Goal: Feedback & Contribution: Leave review/rating

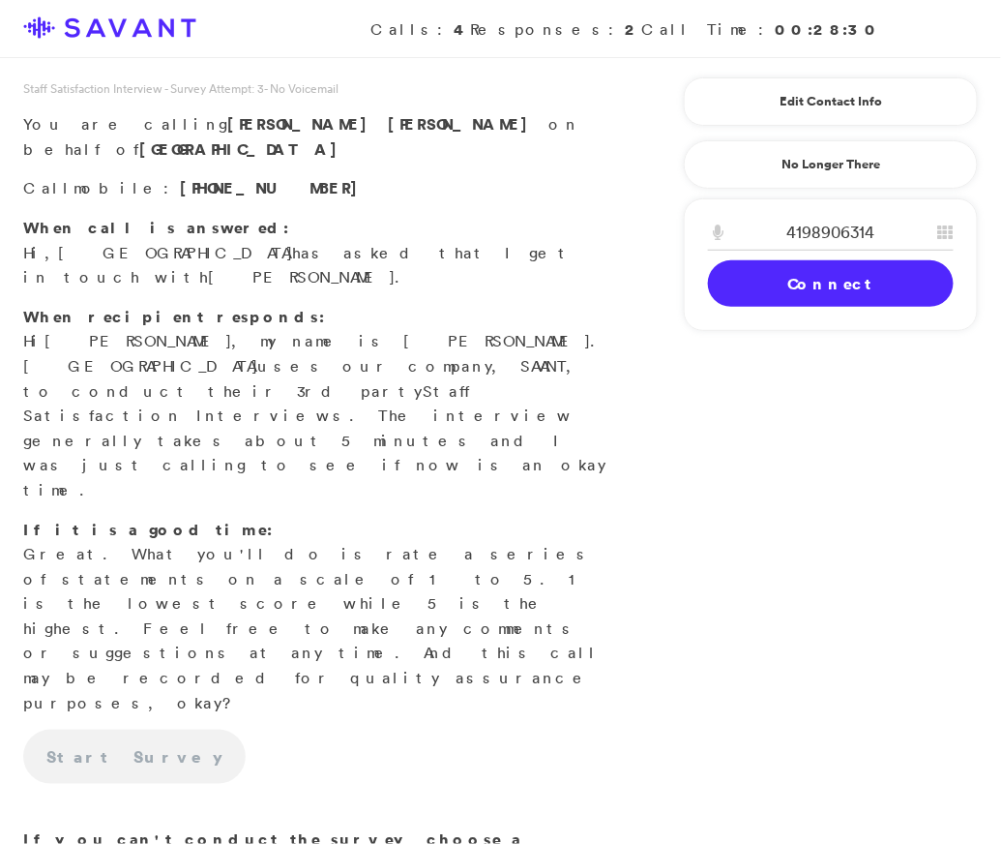
click at [836, 272] on link "Connect" at bounding box center [831, 283] width 246 height 46
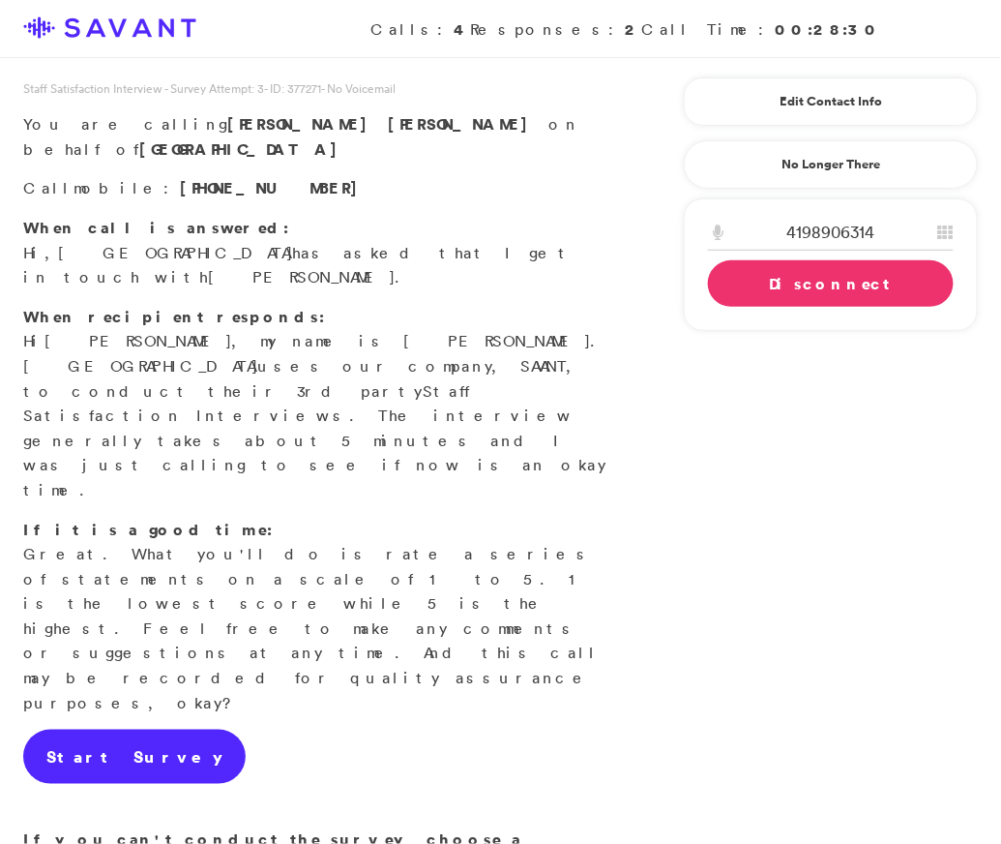
click at [95, 729] on link "Start Survey" at bounding box center [134, 756] width 223 height 54
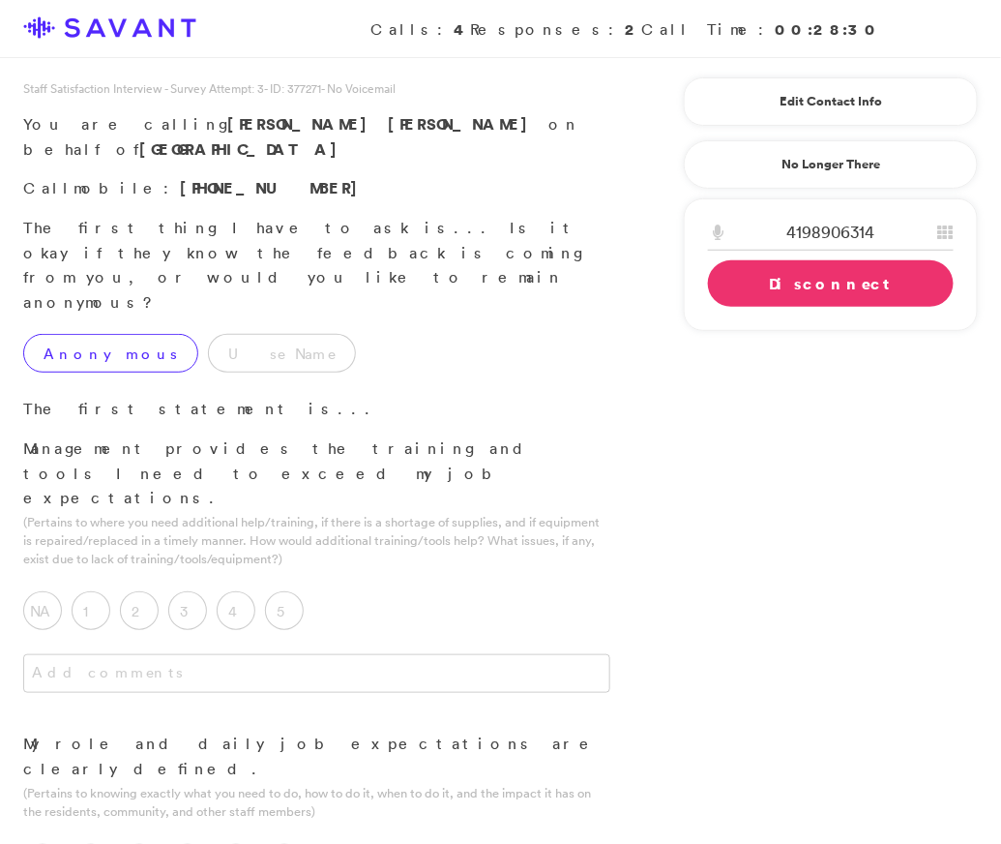
click at [85, 334] on label "Anonymous" at bounding box center [110, 353] width 175 height 39
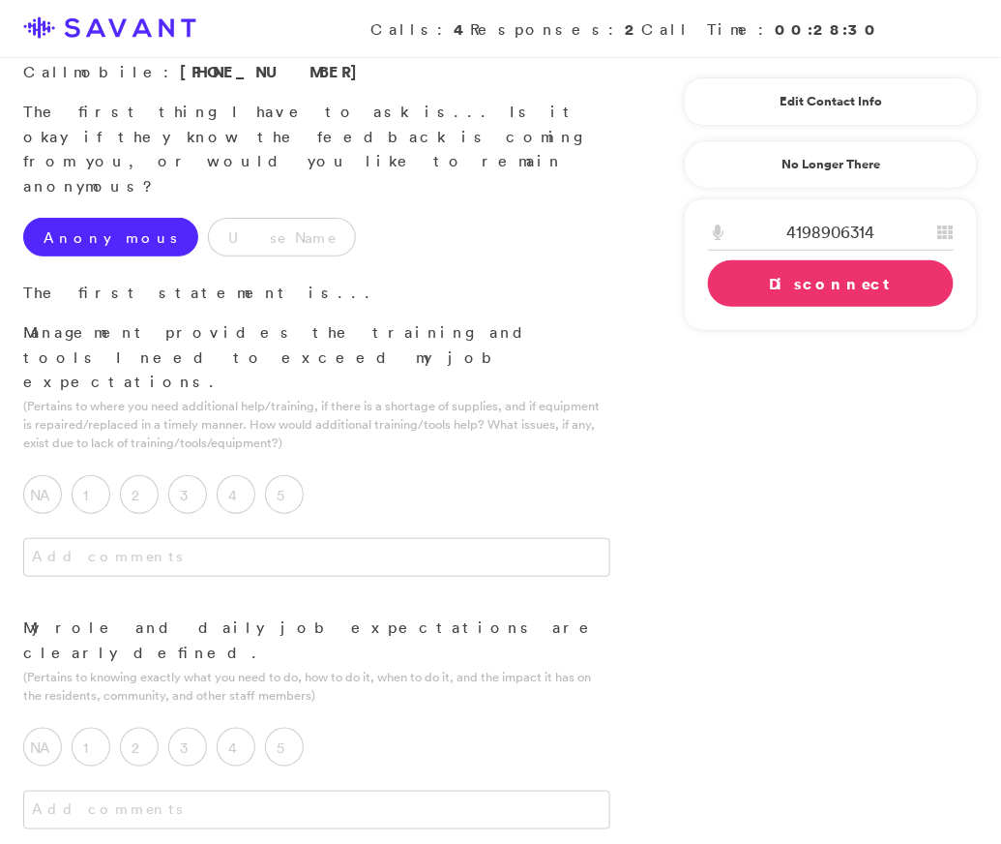
scroll to position [114, 0]
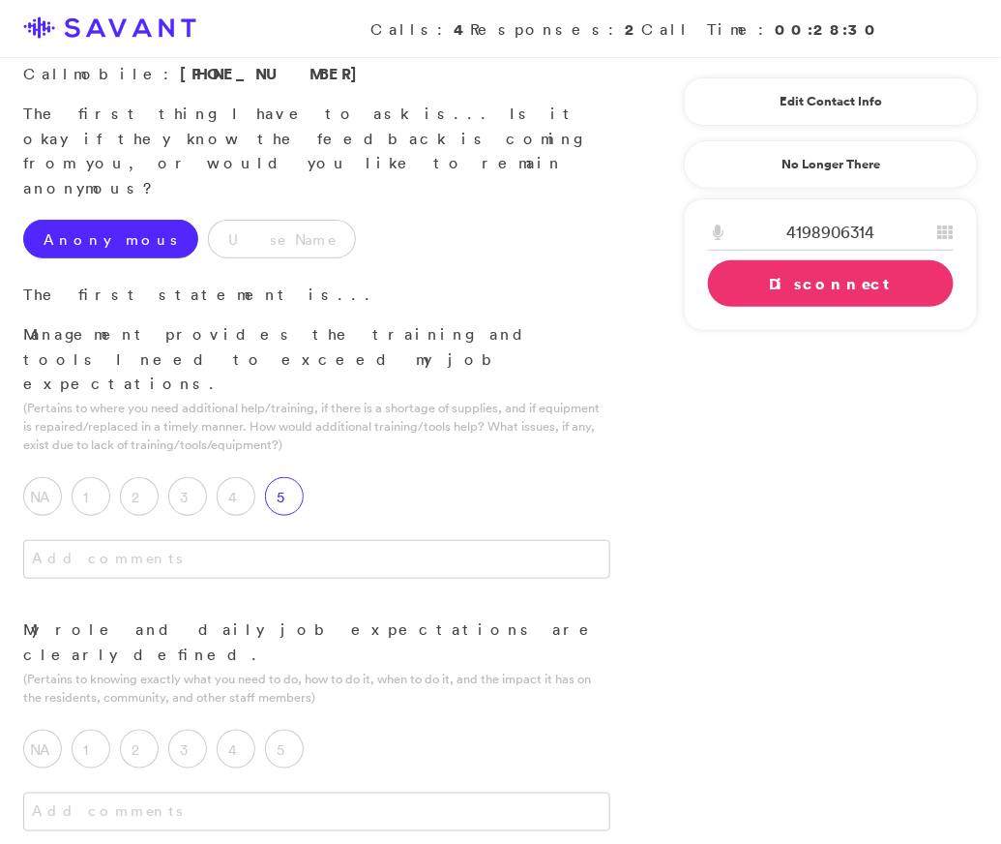
click at [271, 477] on label "5" at bounding box center [284, 496] width 39 height 39
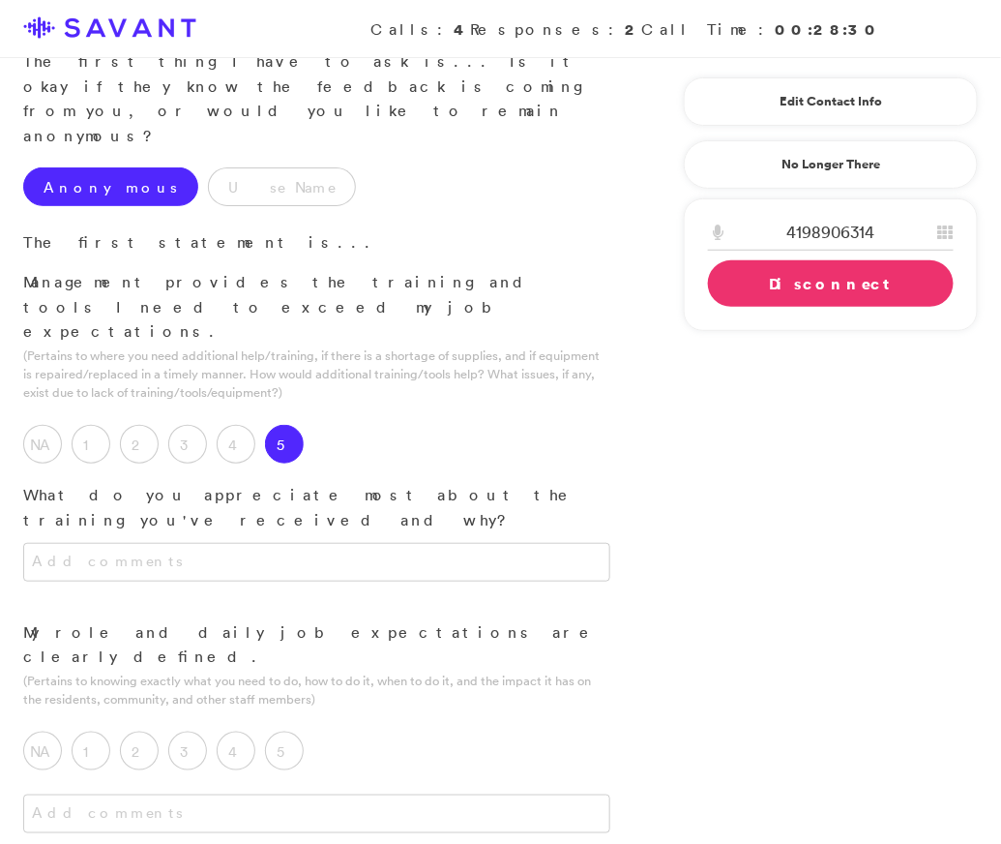
scroll to position [162, 0]
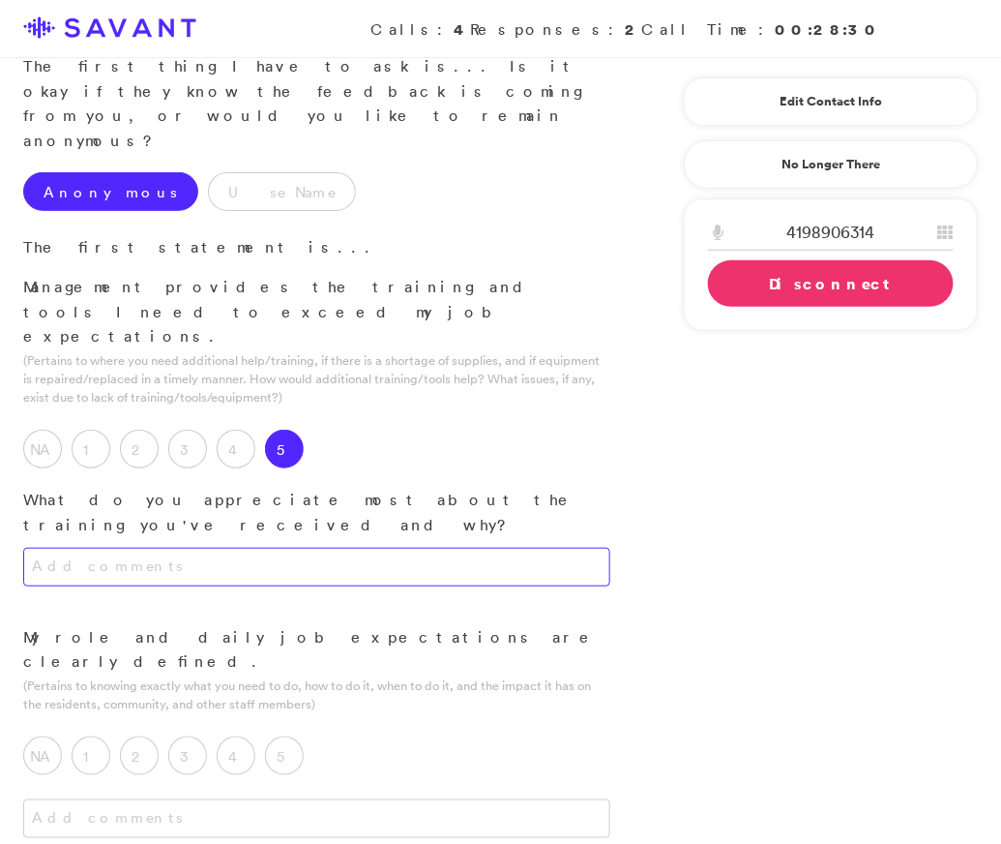
click at [275, 548] on textarea at bounding box center [316, 567] width 587 height 39
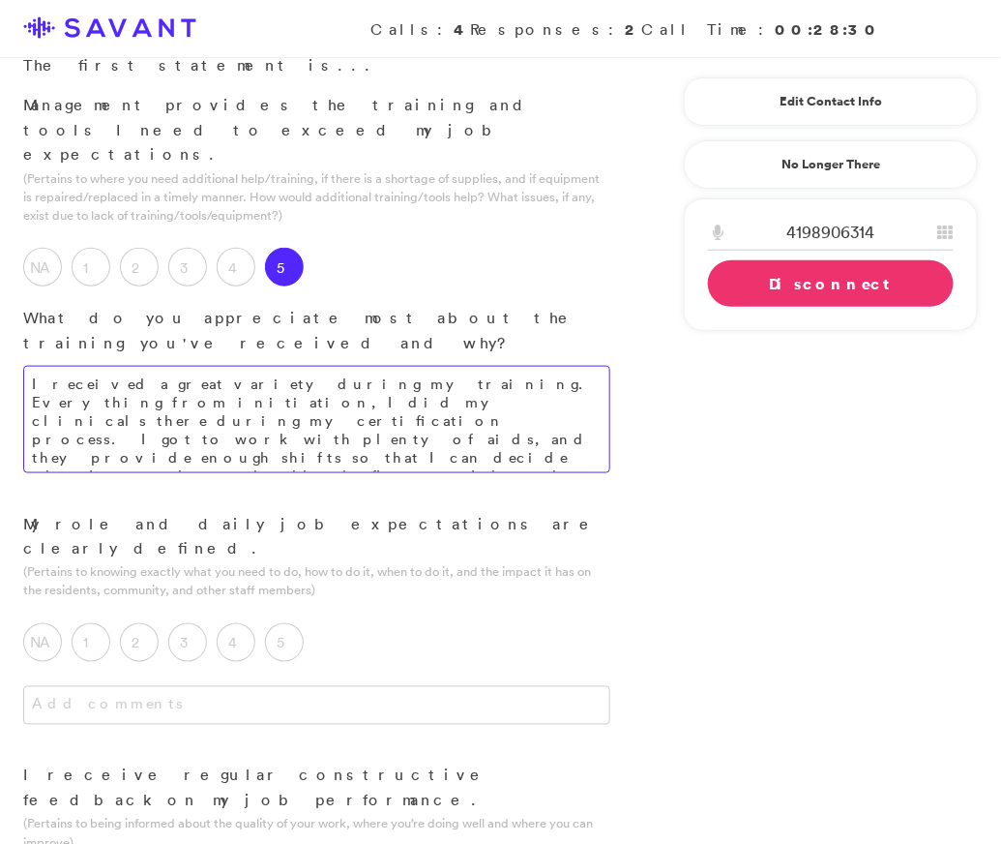
scroll to position [366, 0]
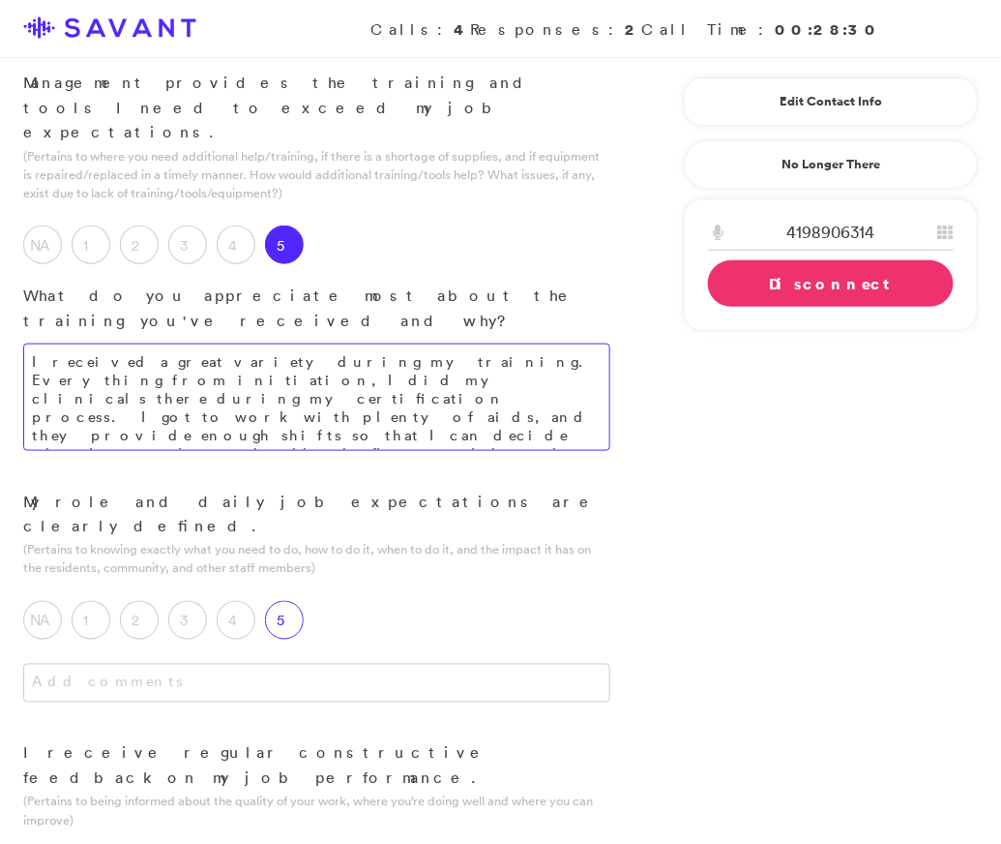
type textarea "I received a great variety during my training. Everything from initiation, I di…"
click at [282, 601] on label "5" at bounding box center [284, 620] width 39 height 39
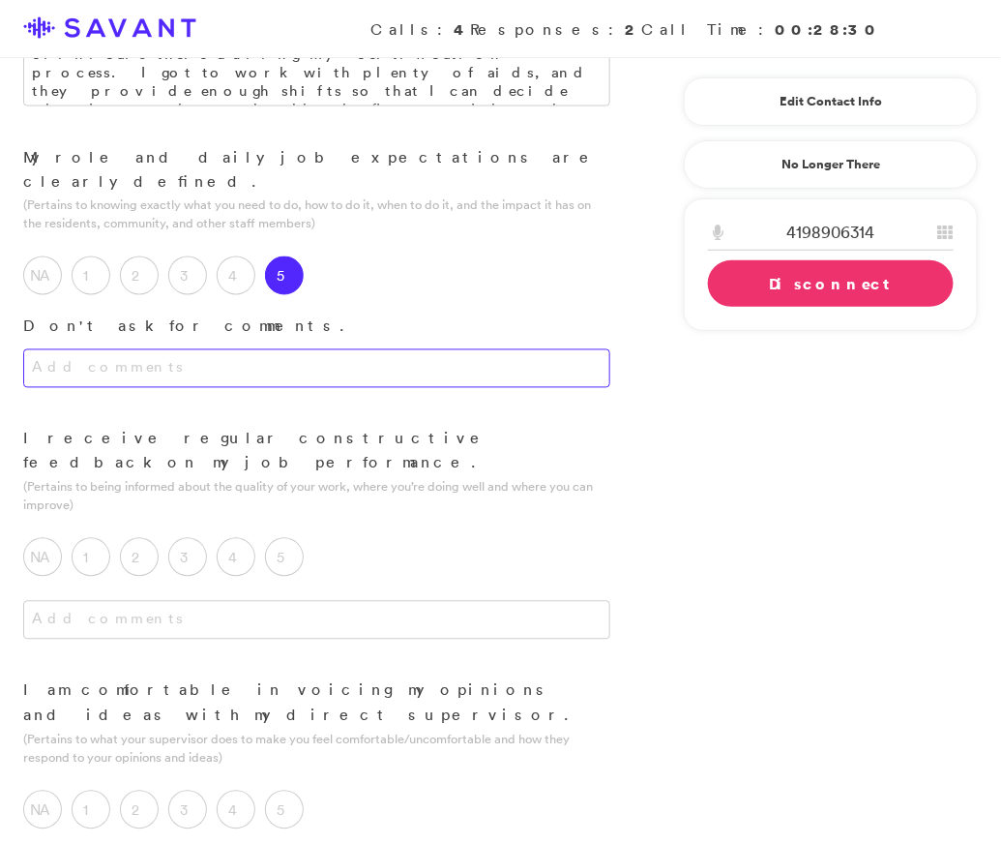
scroll to position [728, 0]
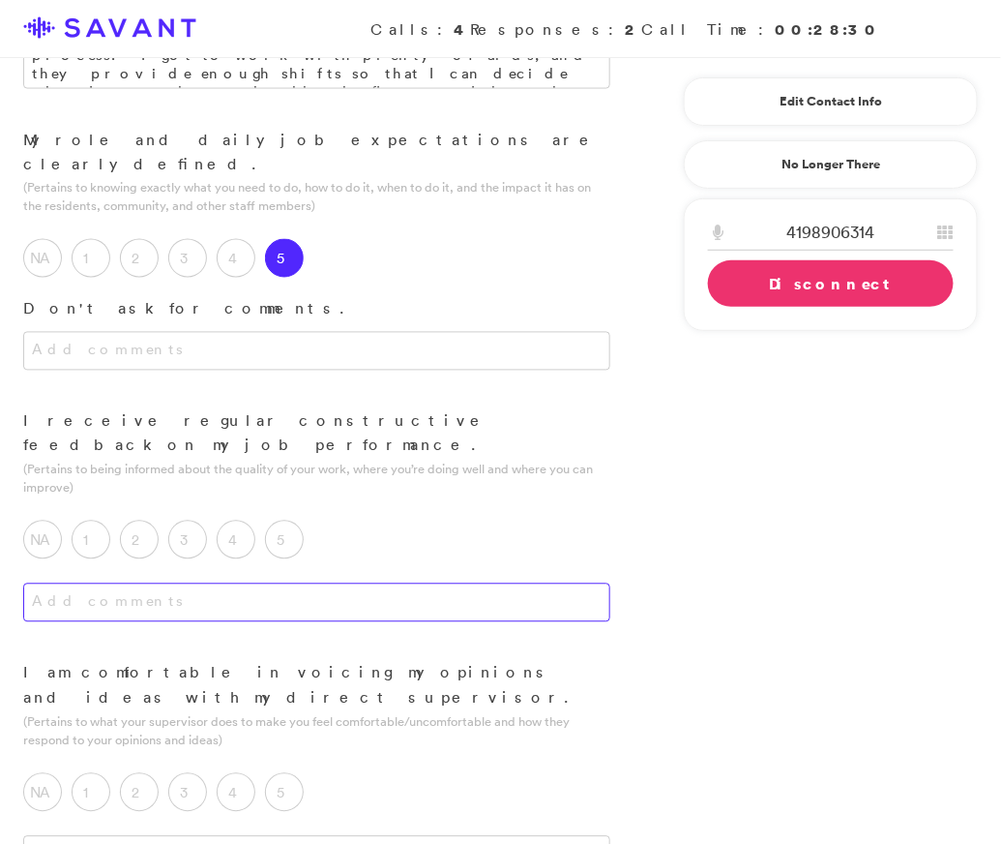
click at [330, 583] on textarea at bounding box center [316, 602] width 587 height 39
click at [294, 520] on label "5" at bounding box center [284, 539] width 39 height 39
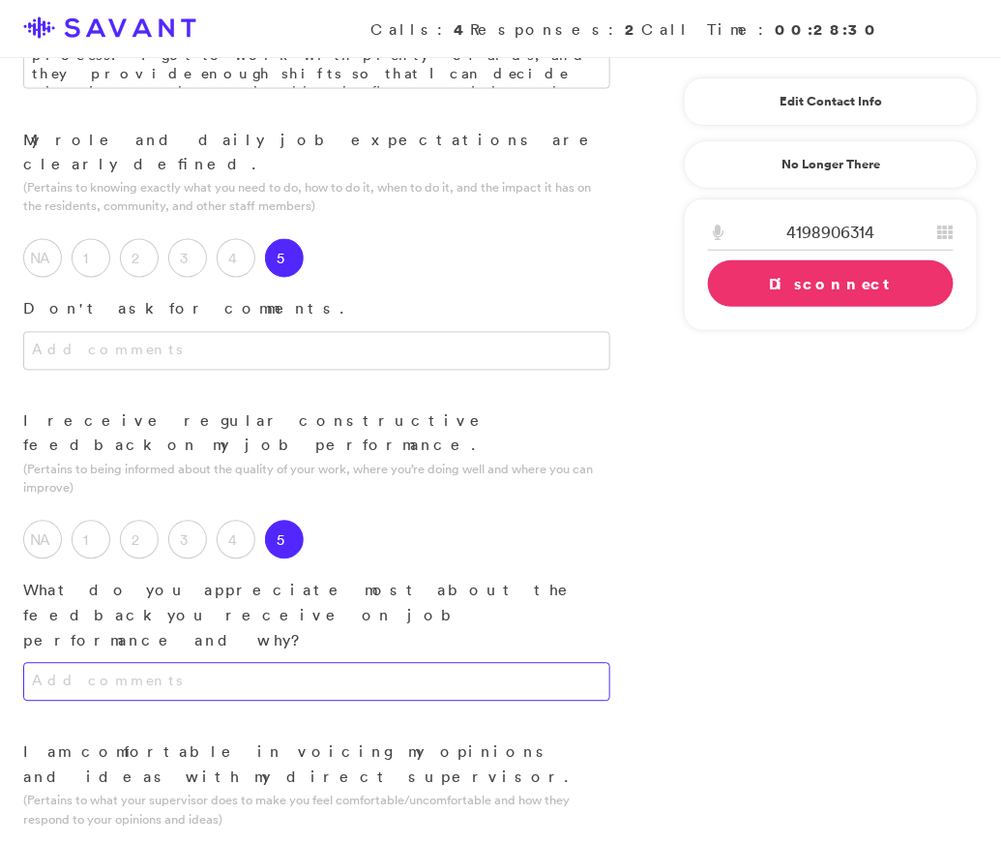
click at [300, 663] on textarea at bounding box center [316, 682] width 587 height 39
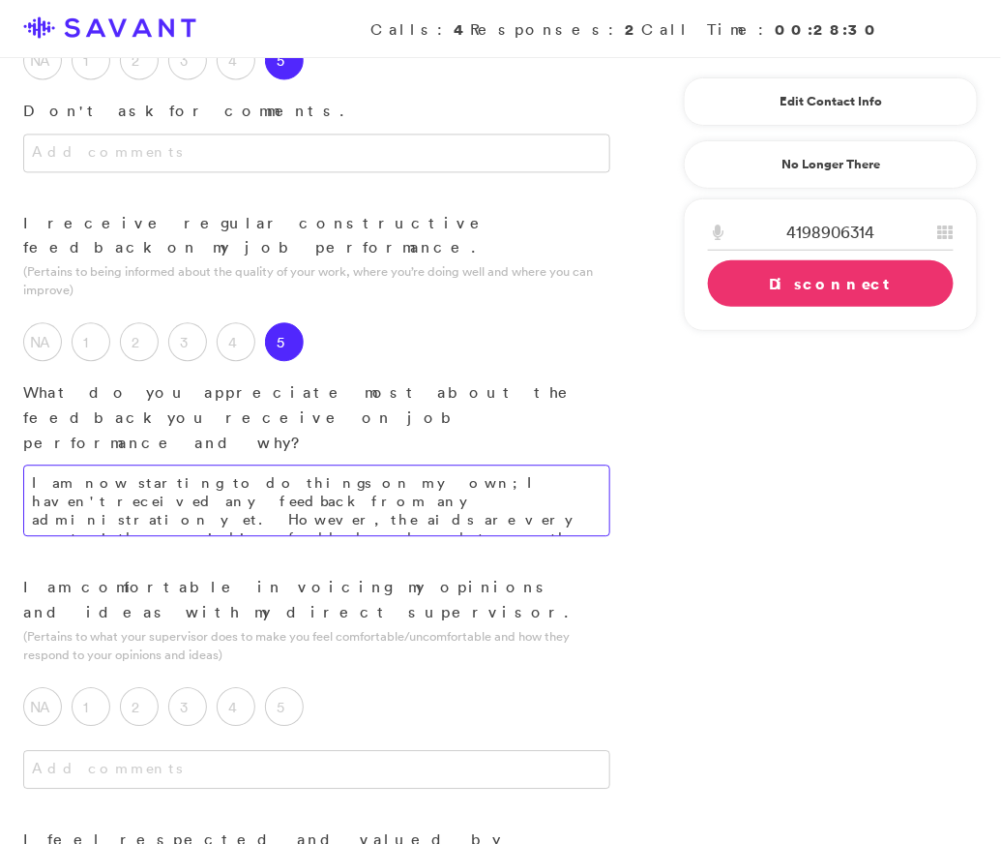
scroll to position [943, 0]
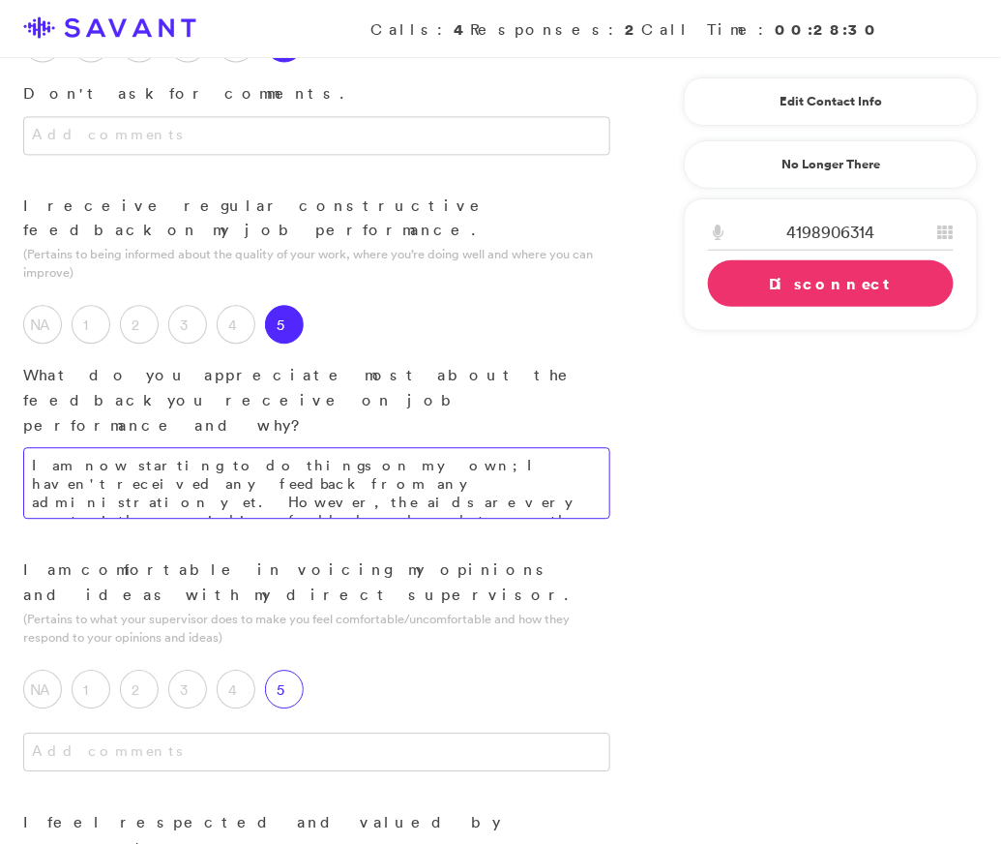
type textarea "I am now starting to do things on my own; I haven't received any feedback from …"
click at [296, 669] on label "5" at bounding box center [284, 688] width 39 height 39
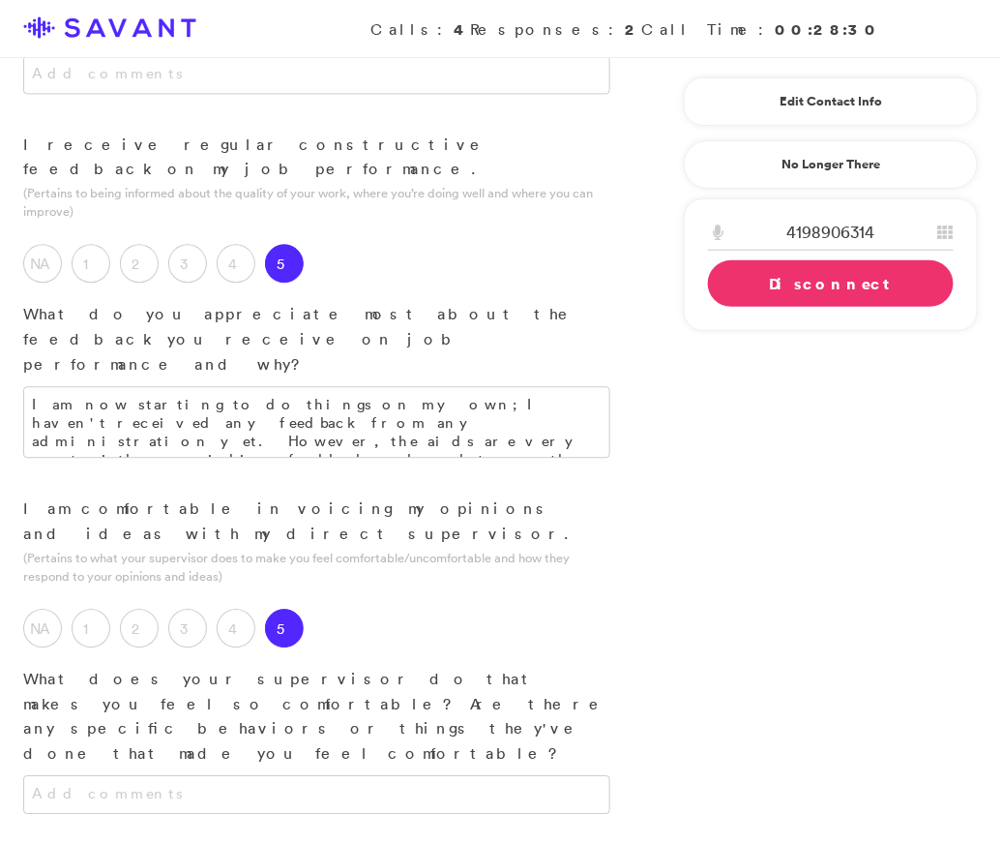
scroll to position [1006, 0]
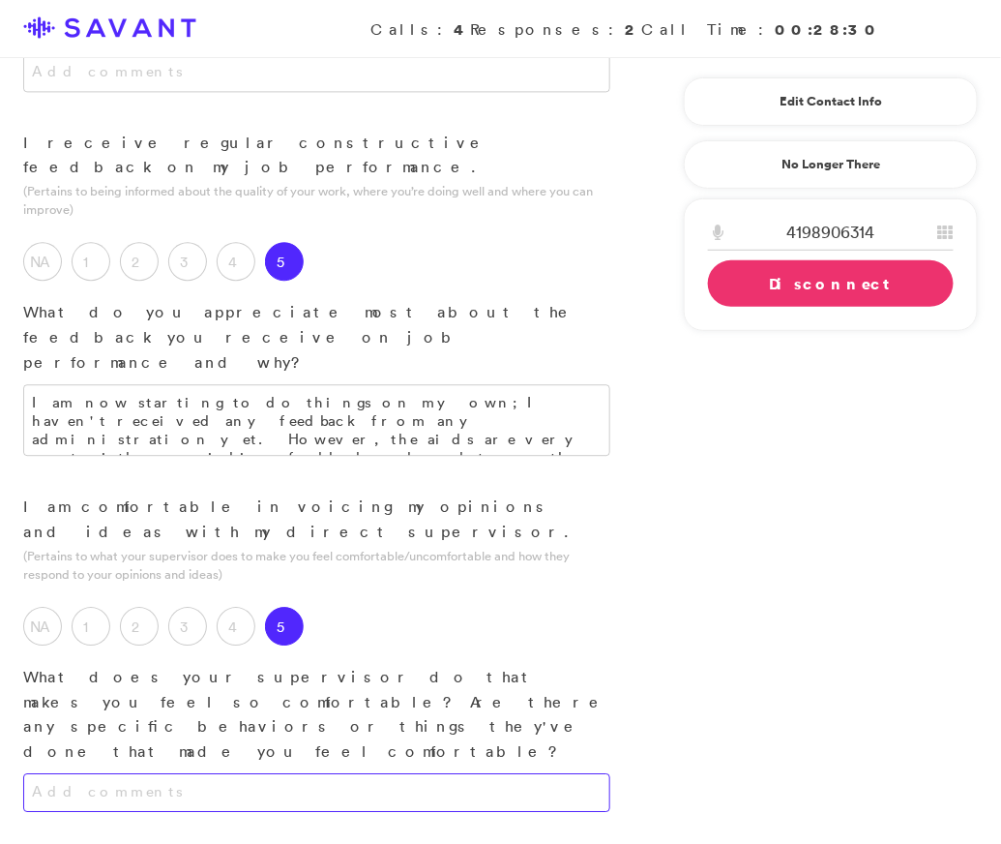
click at [315, 773] on textarea at bounding box center [316, 792] width 587 height 39
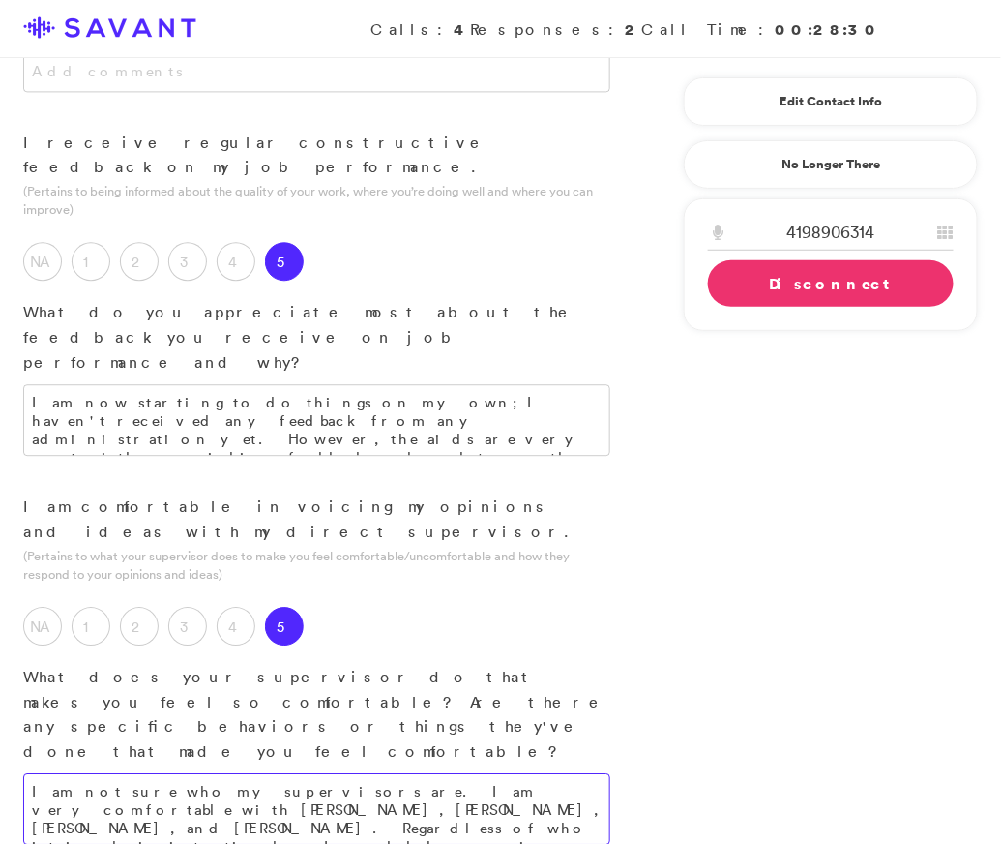
type textarea "I am not sure who my supervisors are. I am very comfortable with [PERSON_NAME],…"
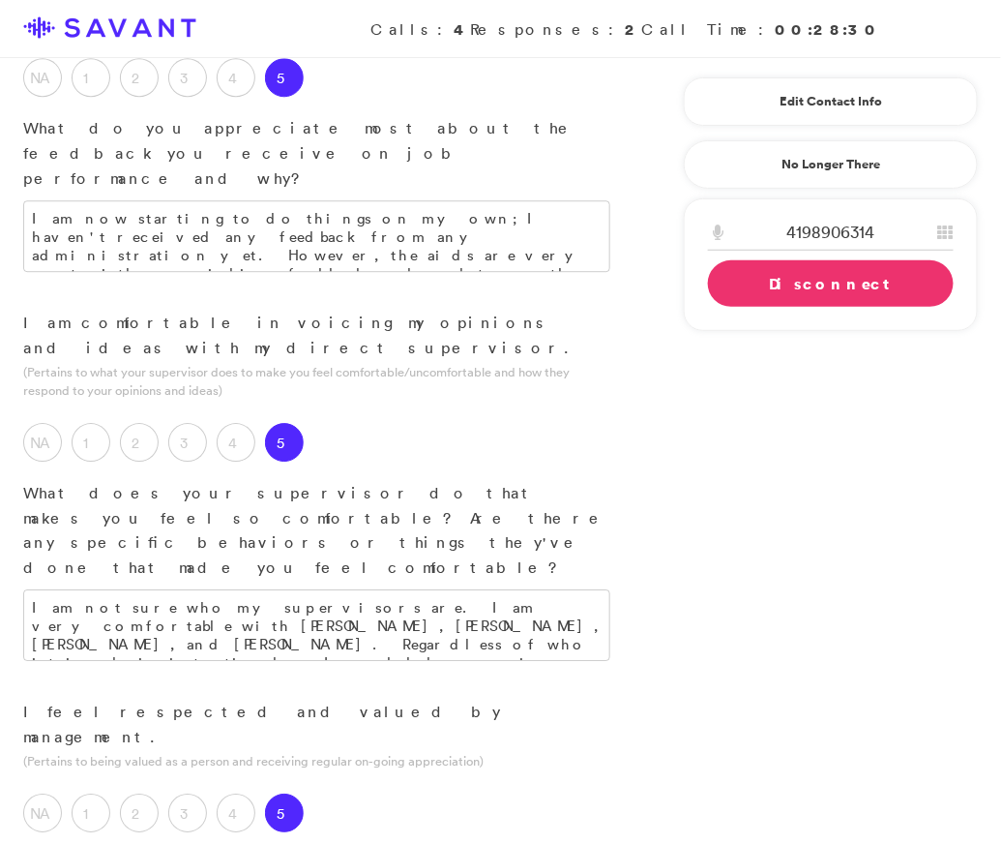
scroll to position [1250, 0]
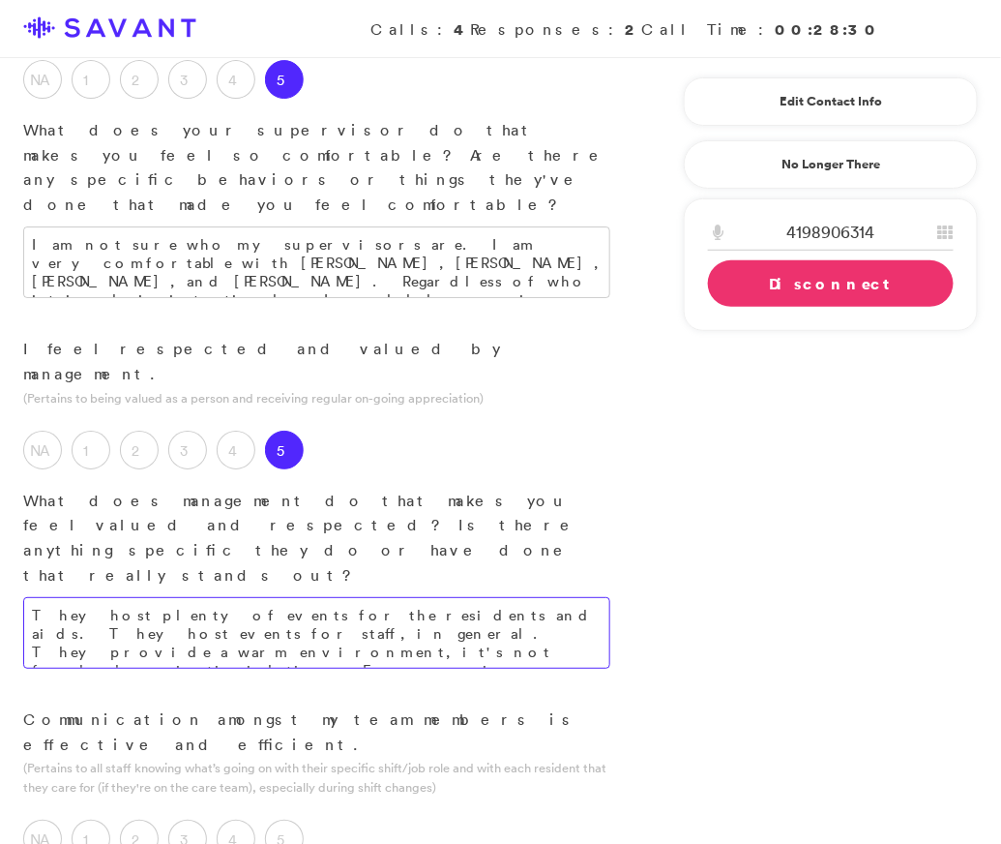
scroll to position [1554, 0]
type textarea "They host plenty of events for the residents and aids. They host events for sta…"
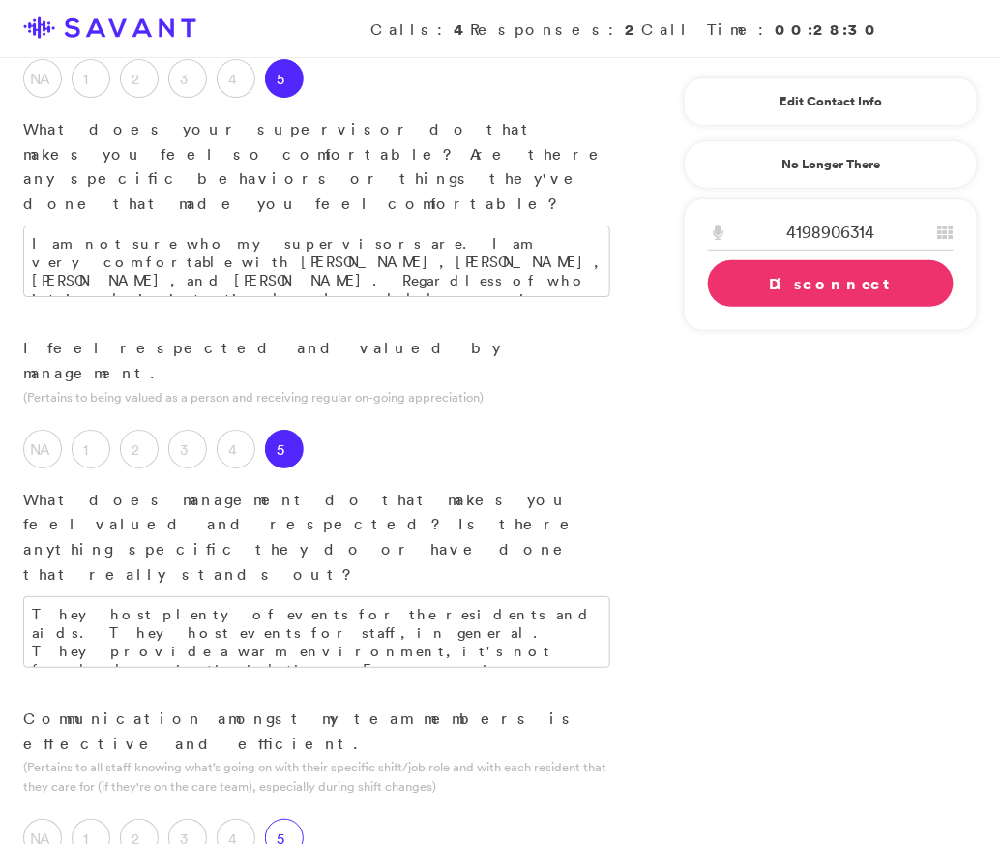
click at [281, 818] on label "5" at bounding box center [284, 837] width 39 height 39
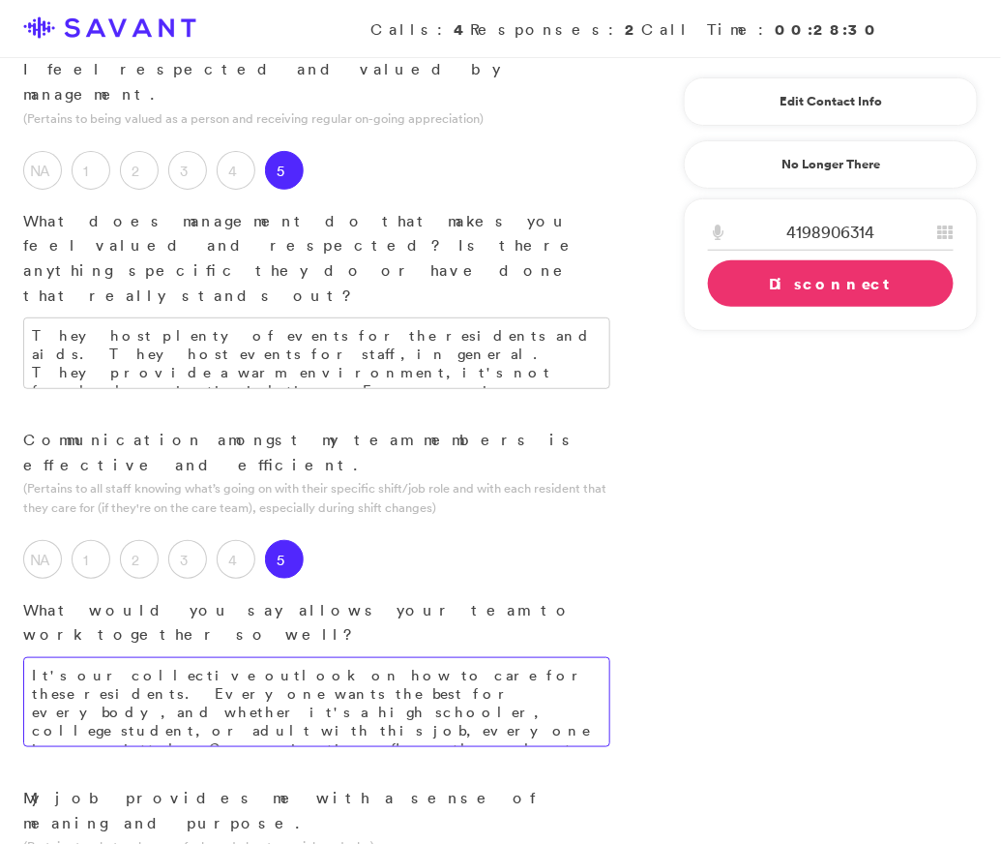
scroll to position [1834, 0]
type textarea "It's our collective outlook on how to care for these residents. Everyone wants …"
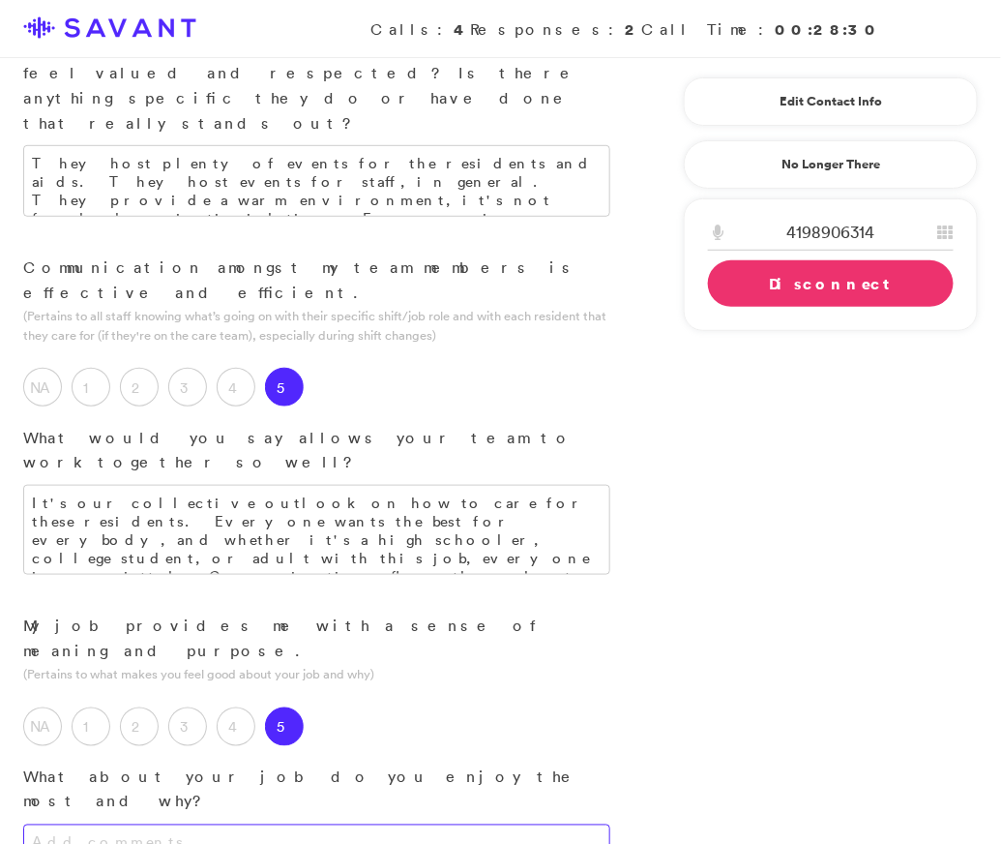
scroll to position [2009, 0]
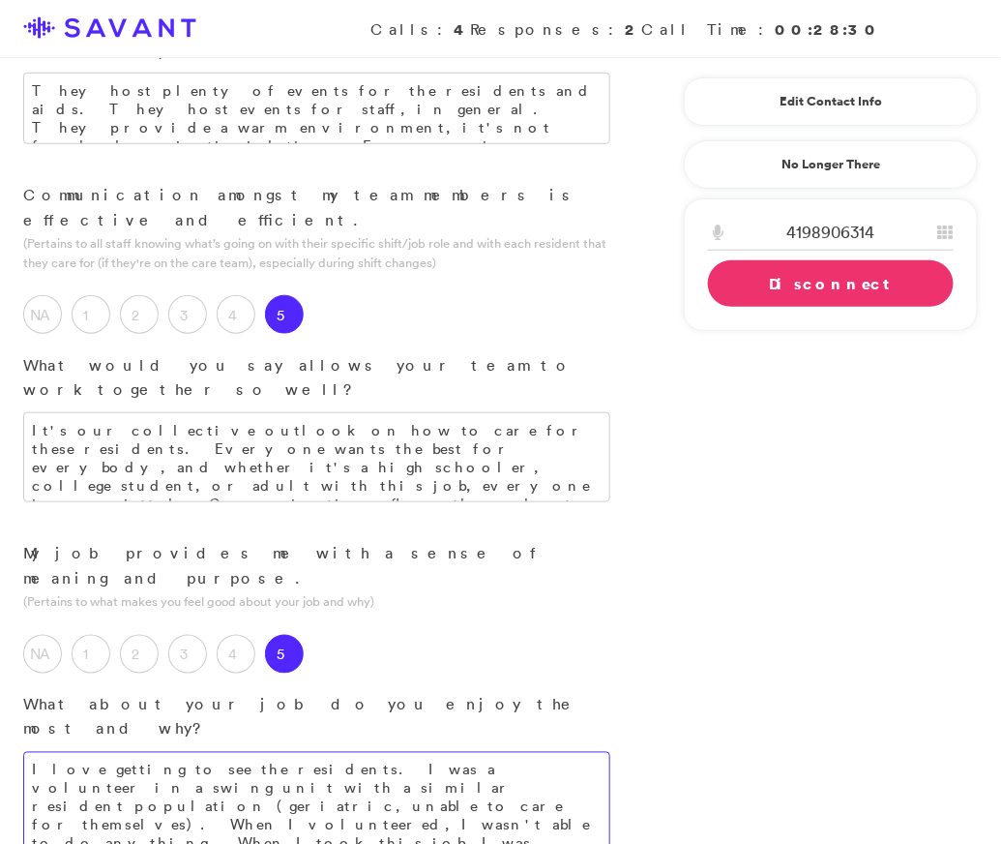
scroll to position [2086, 0]
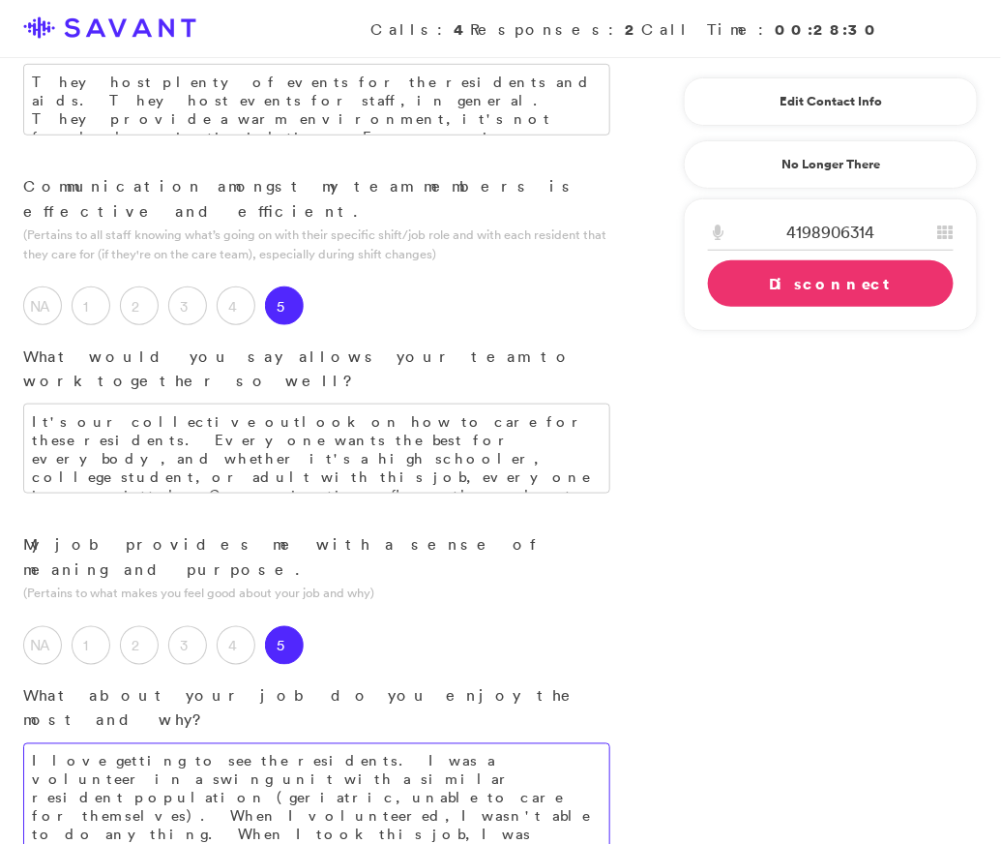
type textarea "I love getting to see the residents. I was a volunteer in a swing unit with a s…"
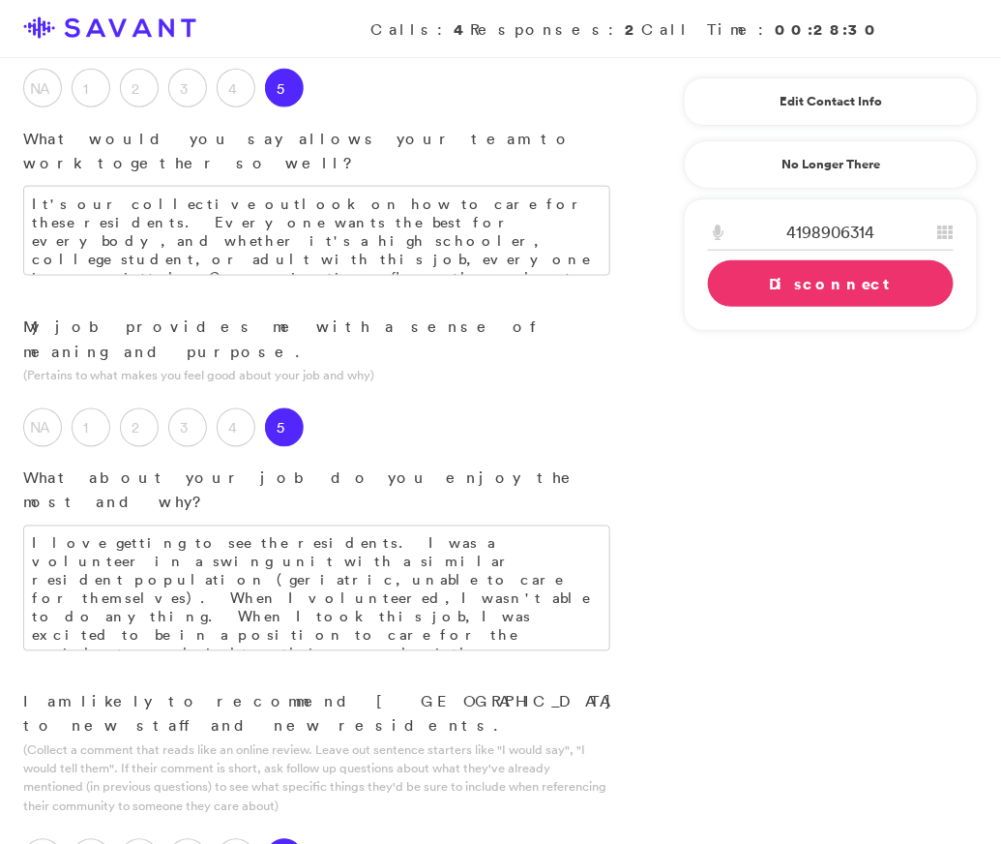
scroll to position [2306, 0]
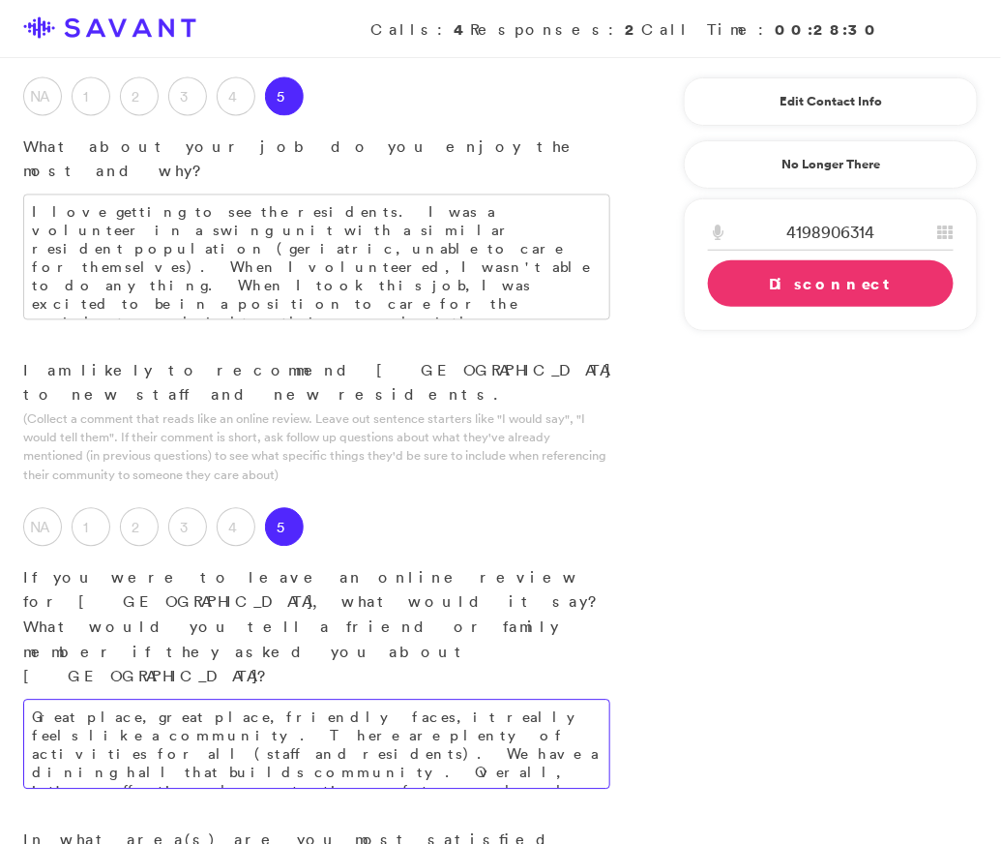
scroll to position [2637, 0]
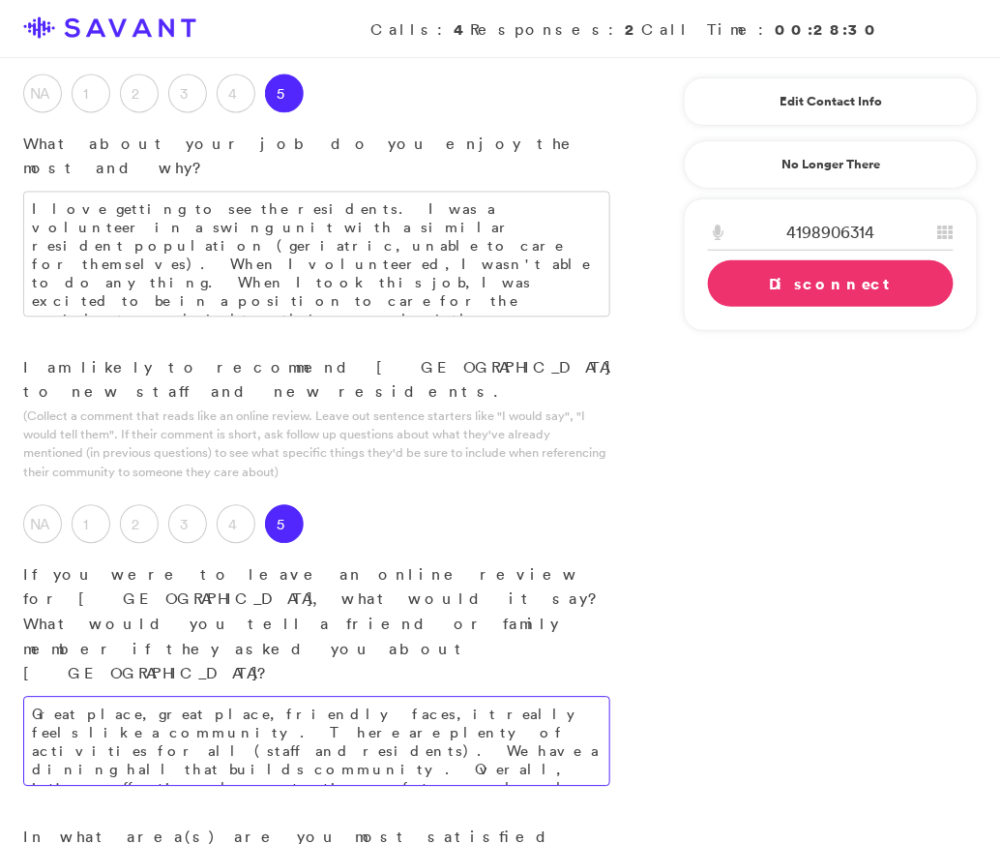
type textarea "Great place, great place, friendly faces, it really feels like a community. The…"
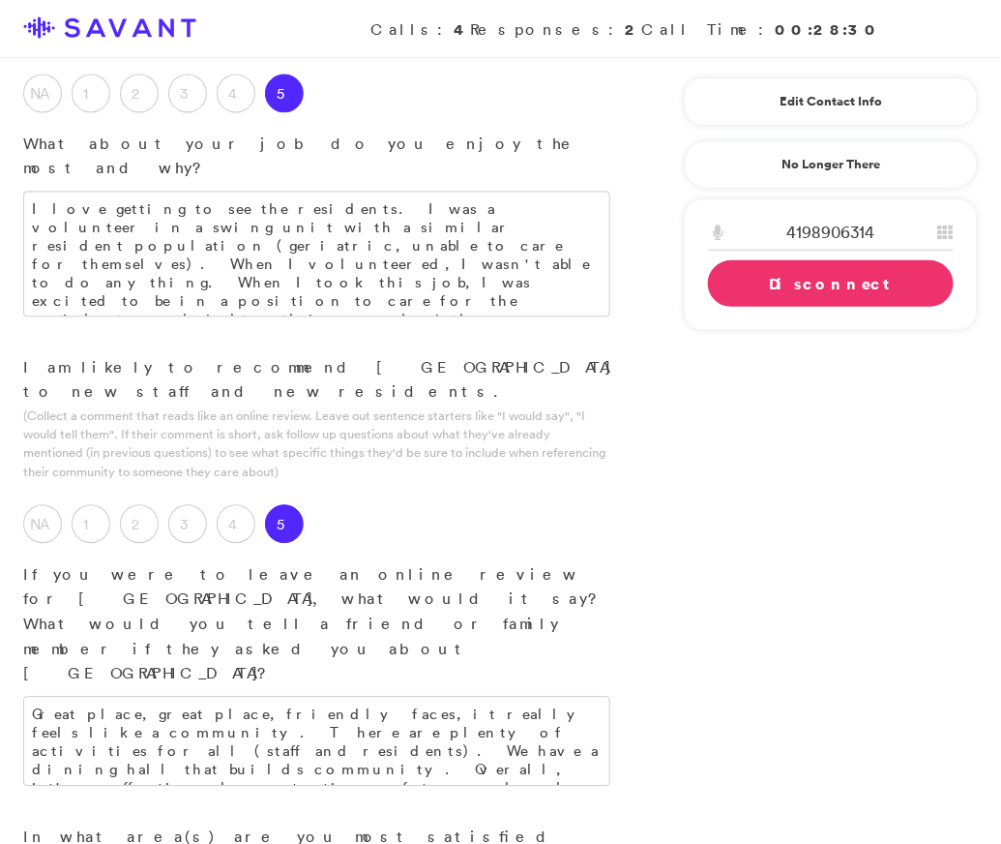
drag, startPoint x: 363, startPoint y: 433, endPoint x: 85, endPoint y: 427, distance: 277.7
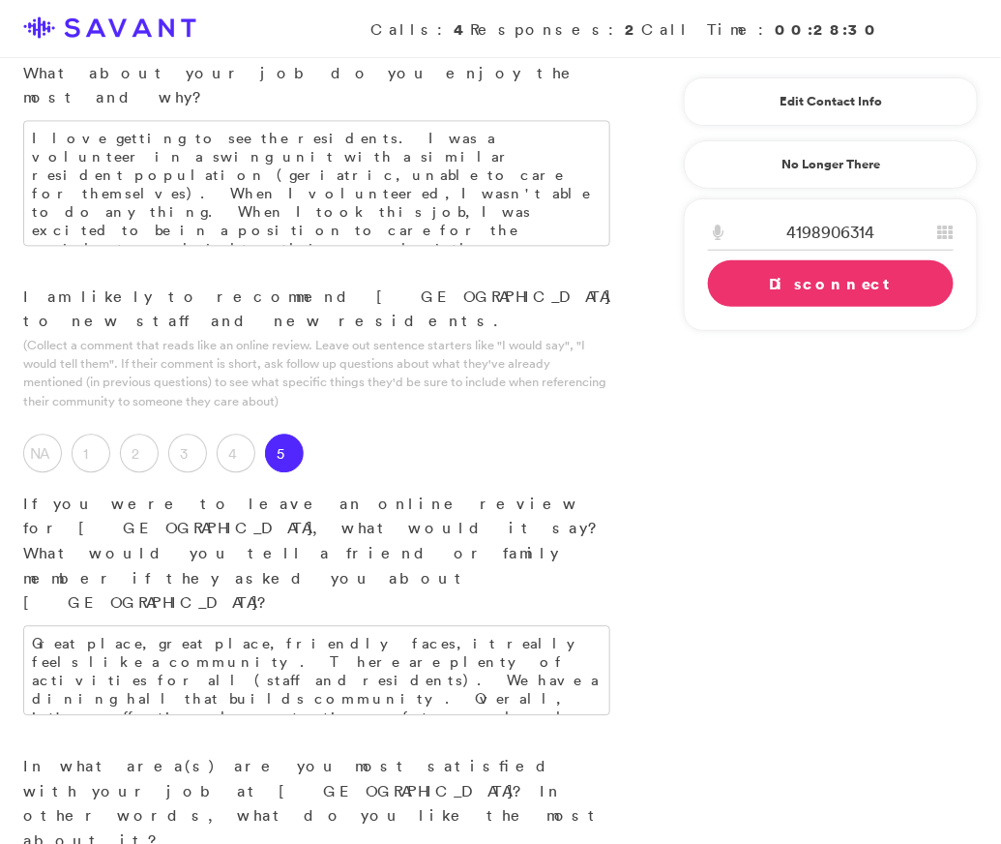
scroll to position [2716, 0]
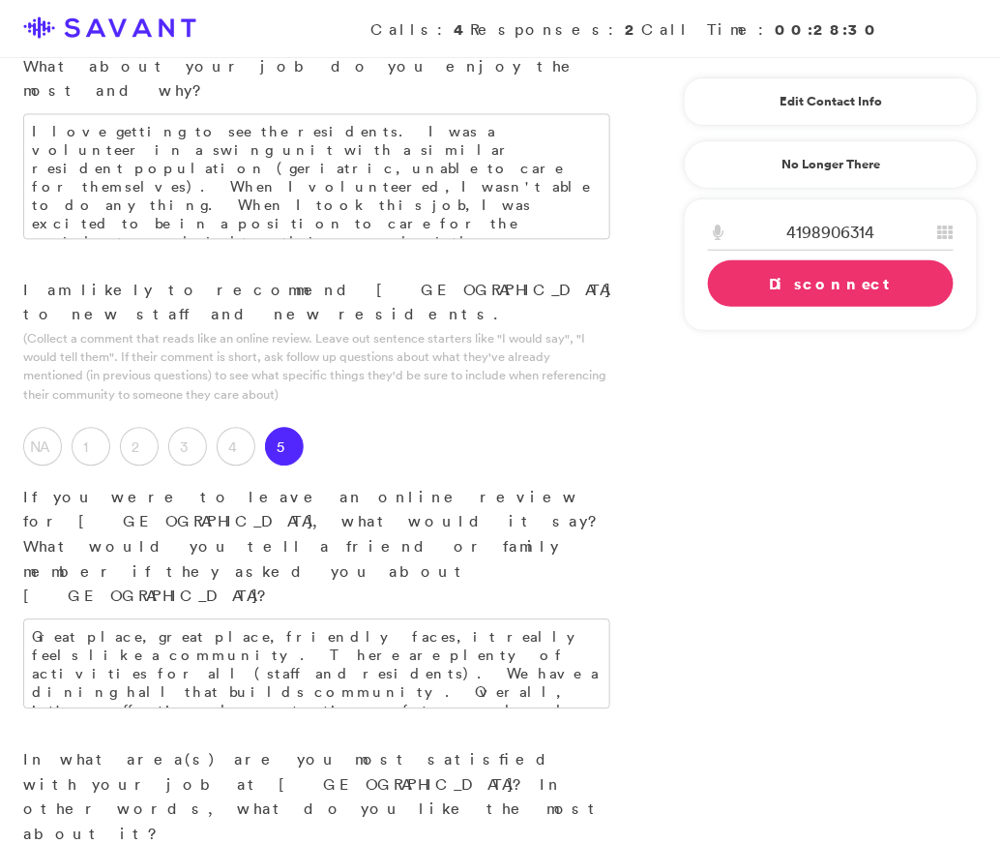
type textarea "I really like being in a position where I am able to do something for these peo…"
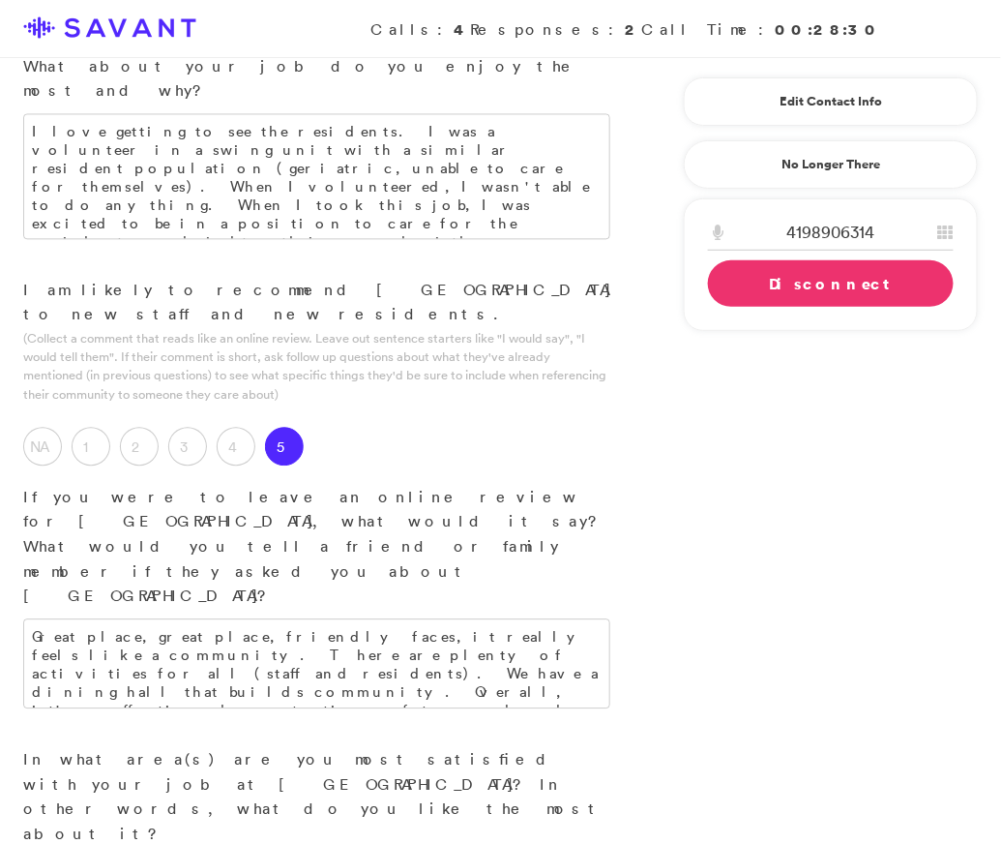
type textarea "We could continue working towards community, and this individualized aspect of …"
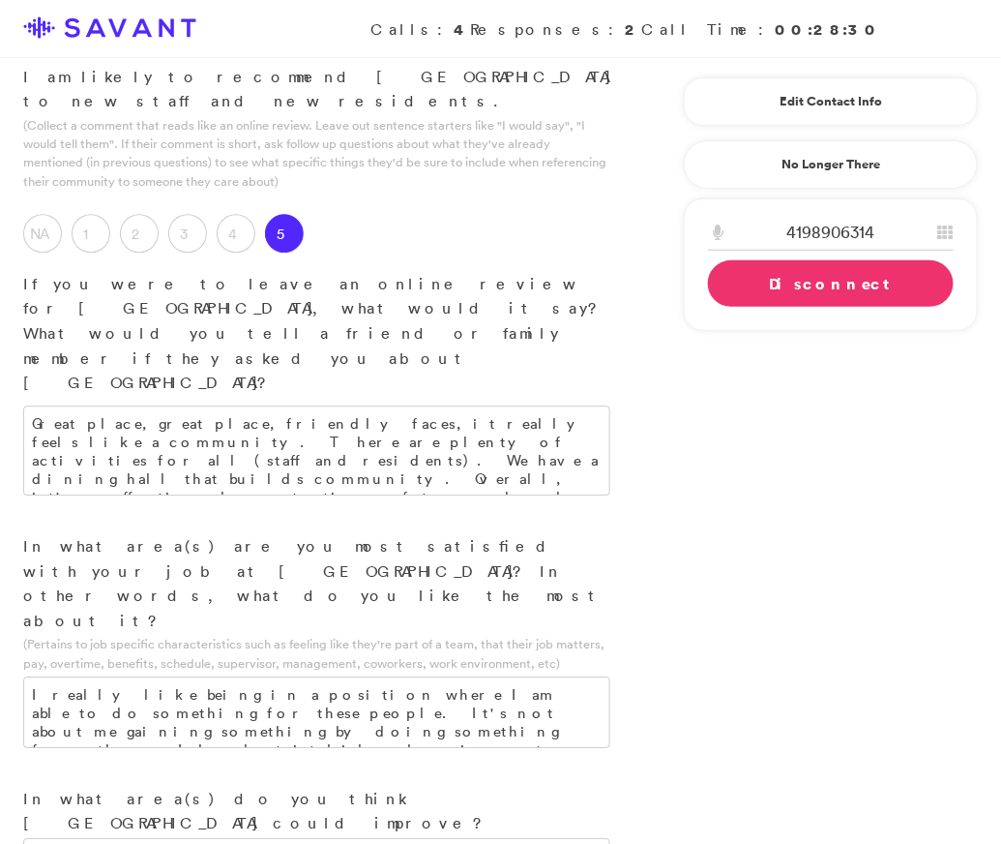
scroll to position [2946, 0]
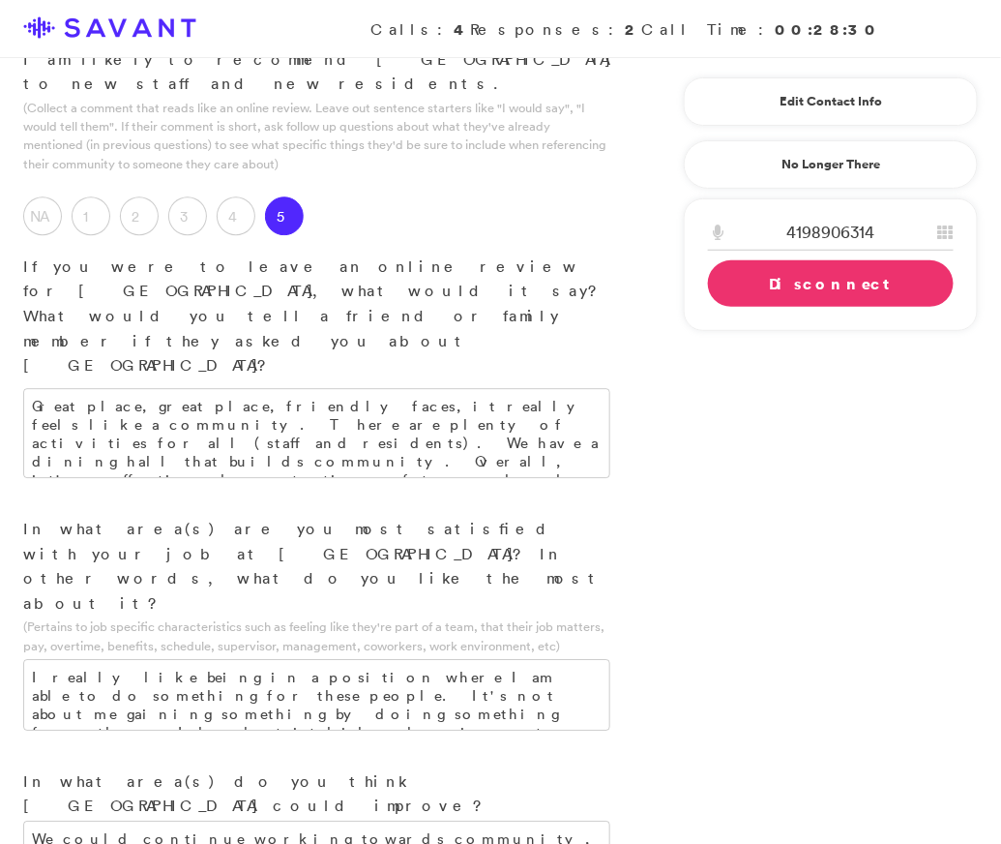
click at [848, 284] on link "Disconnect" at bounding box center [831, 283] width 246 height 46
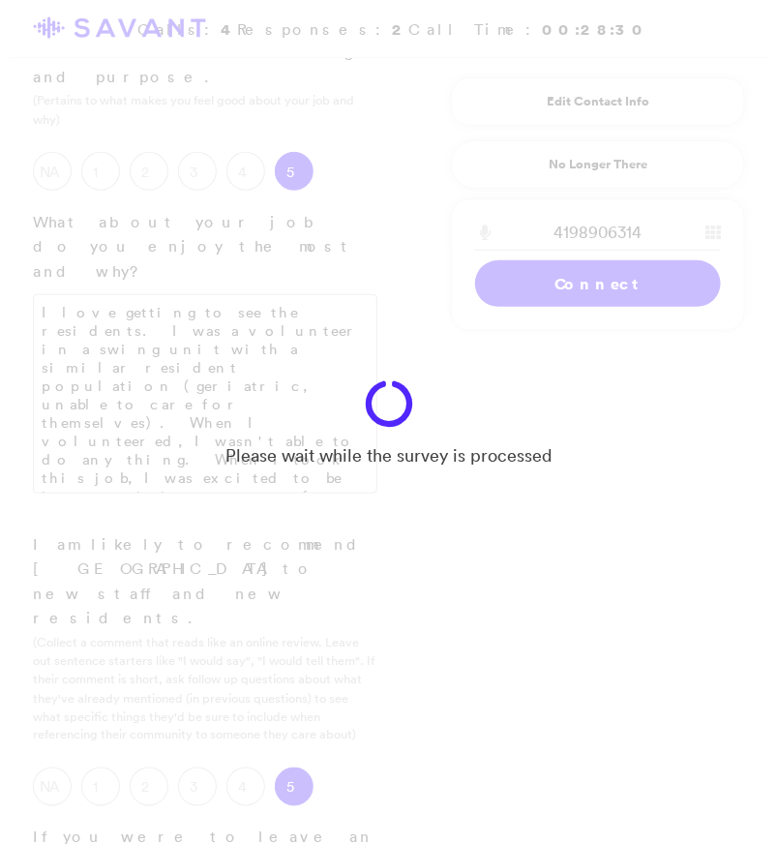
scroll to position [3484, 0]
